Goal: Task Accomplishment & Management: Use online tool/utility

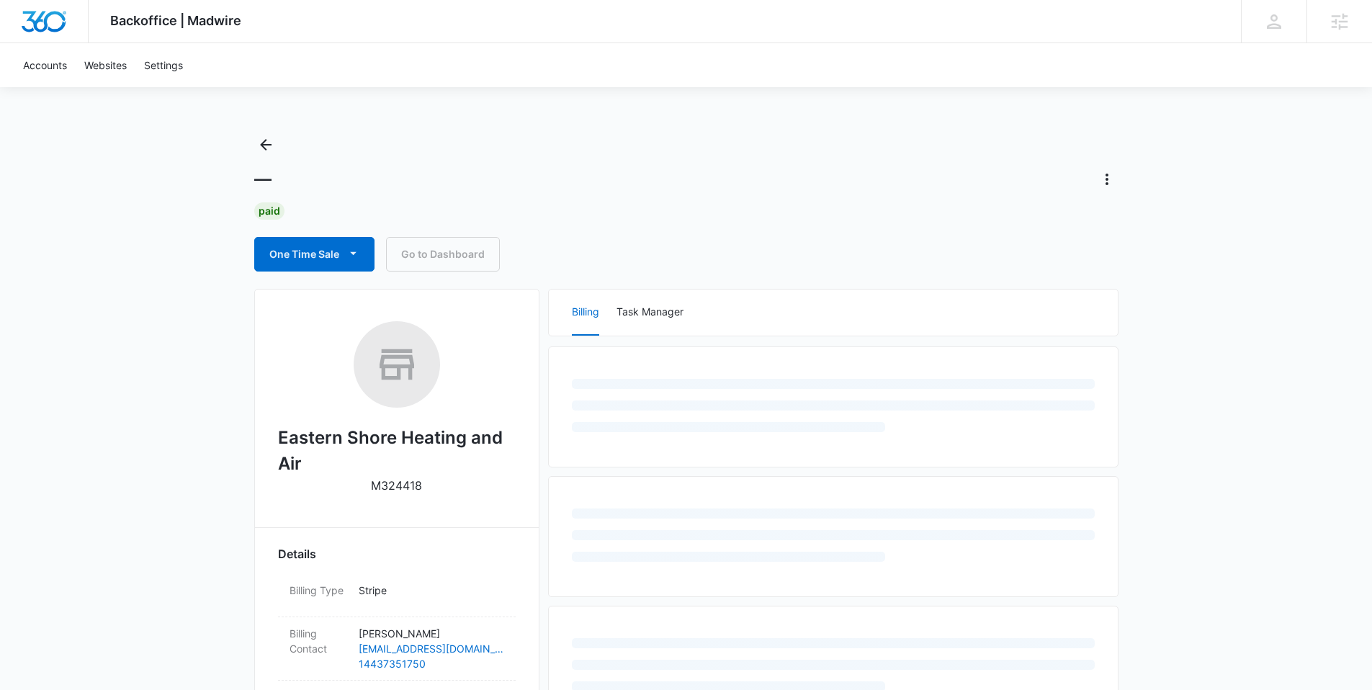
click at [148, 396] on div "Backoffice | Madwire Apps Settings TR Tyler Rasdon tyler.rasdon@madwire.com My …" at bounding box center [686, 633] width 1372 height 1267
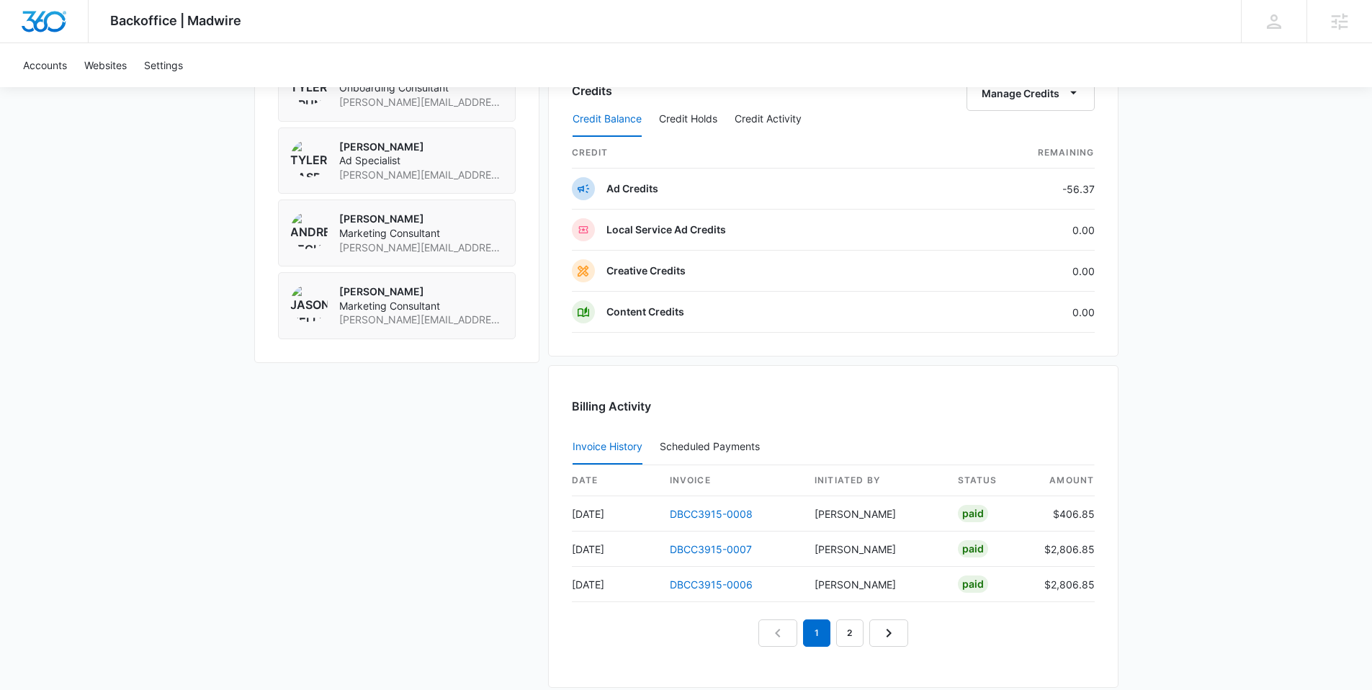
scroll to position [1354, 0]
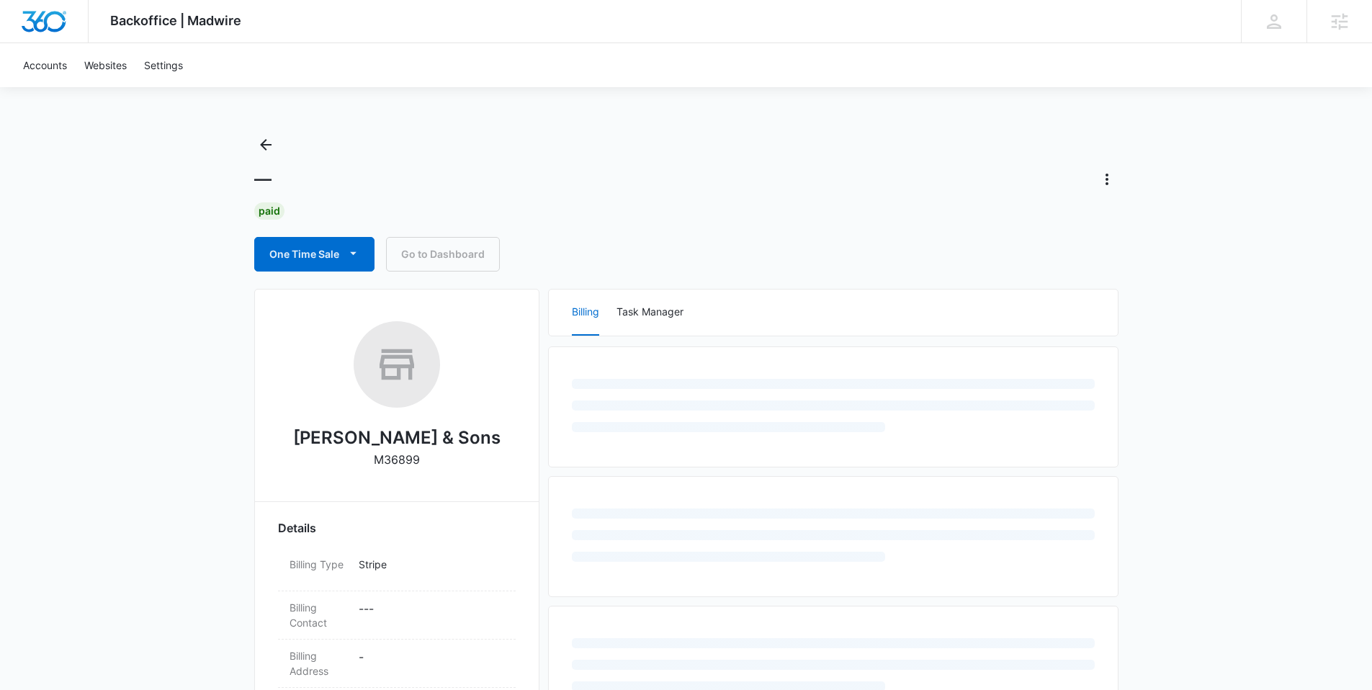
click at [179, 430] on div "Backoffice | Madwire Apps Settings TR Tyler Rasdon tyler.rasdon@madwire.com My …" at bounding box center [686, 608] width 1372 height 1216
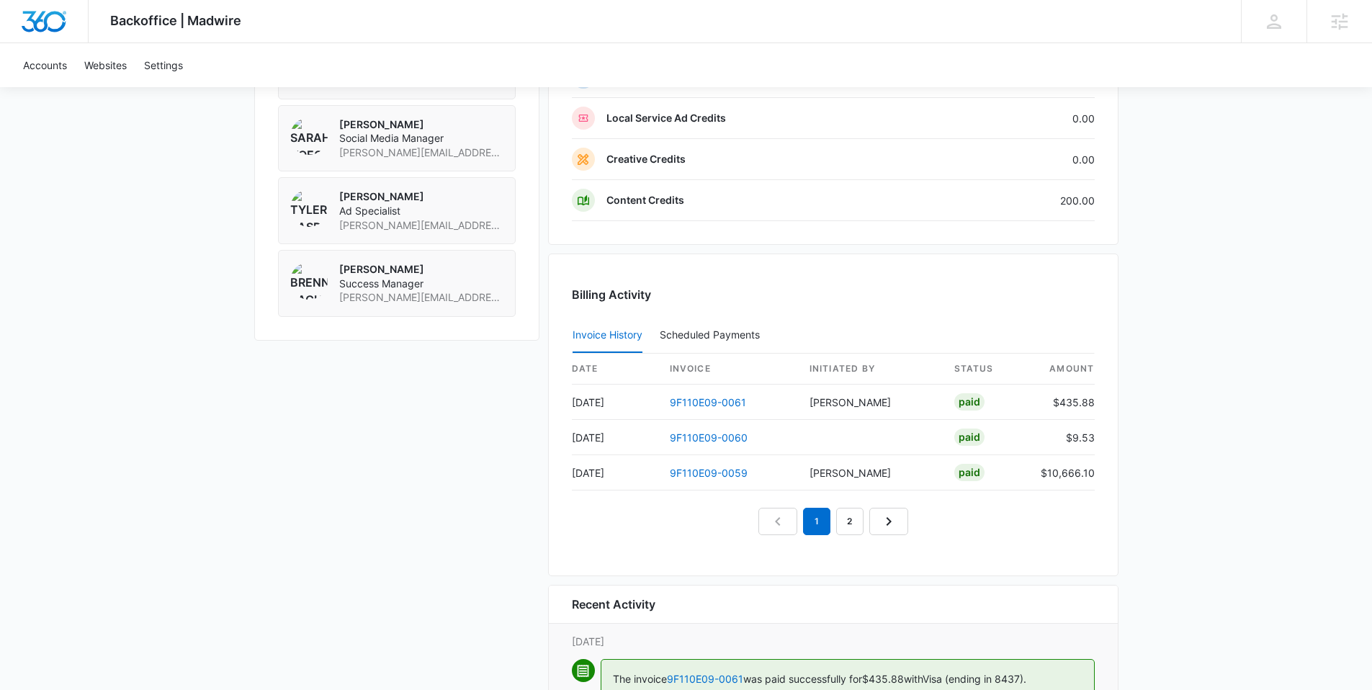
scroll to position [564, 0]
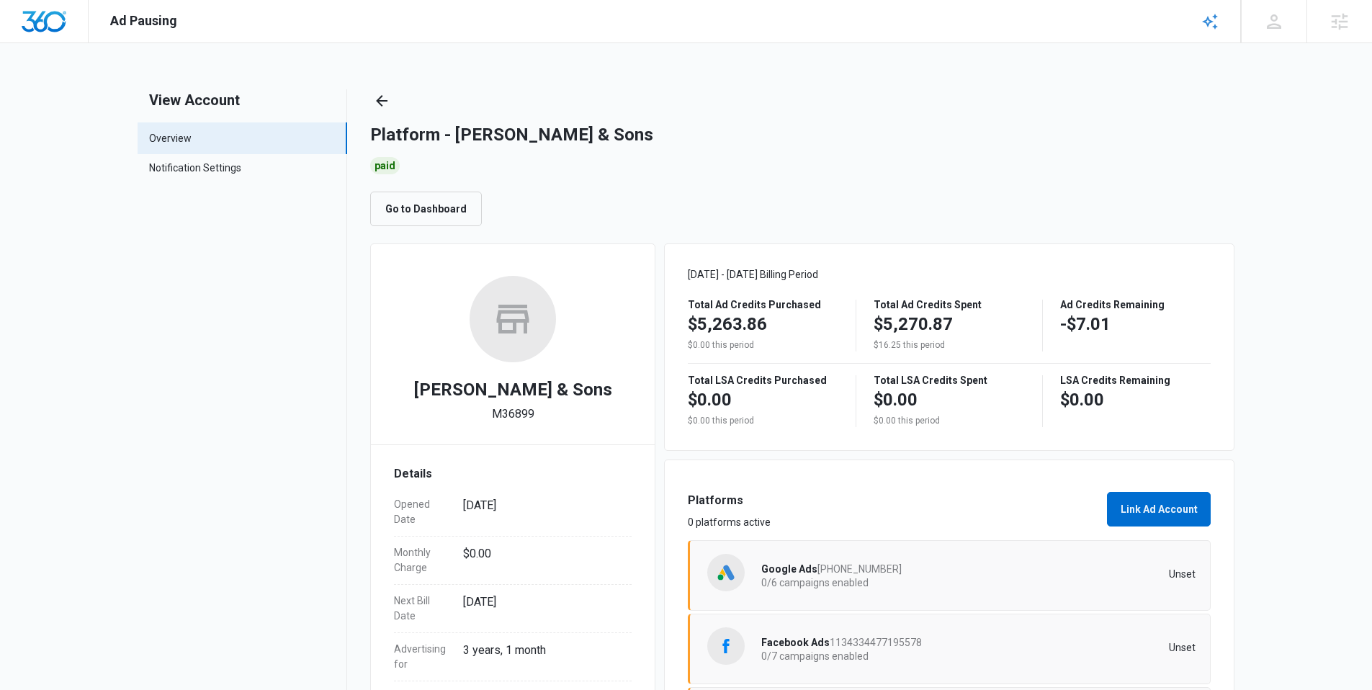
scroll to position [177, 0]
